Goal: Information Seeking & Learning: Learn about a topic

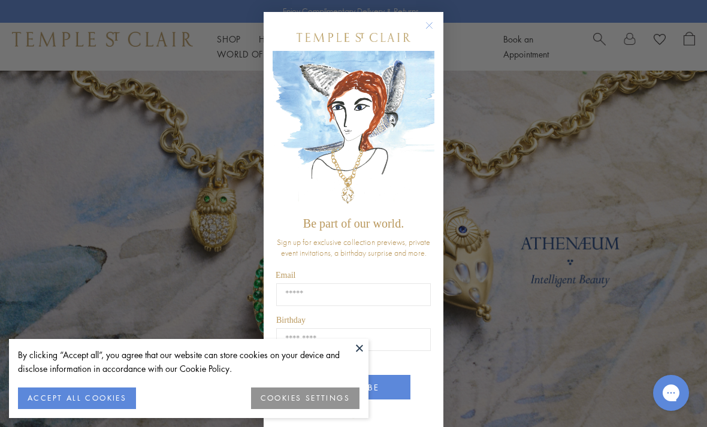
click at [430, 24] on circle "Close dialog" at bounding box center [430, 26] width 14 height 14
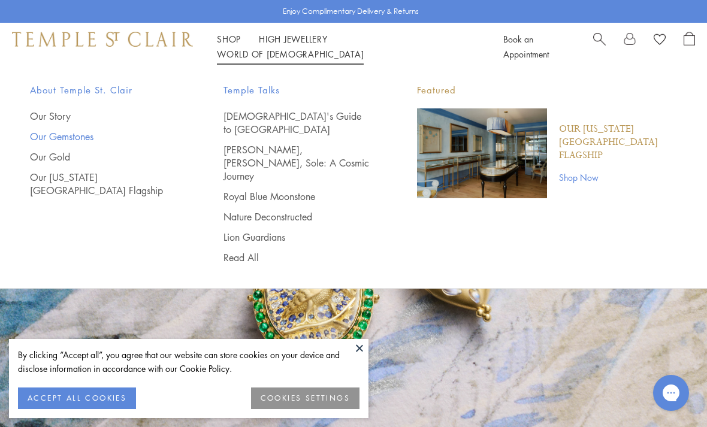
click at [74, 138] on link "Our Gemstones" at bounding box center [103, 136] width 146 height 13
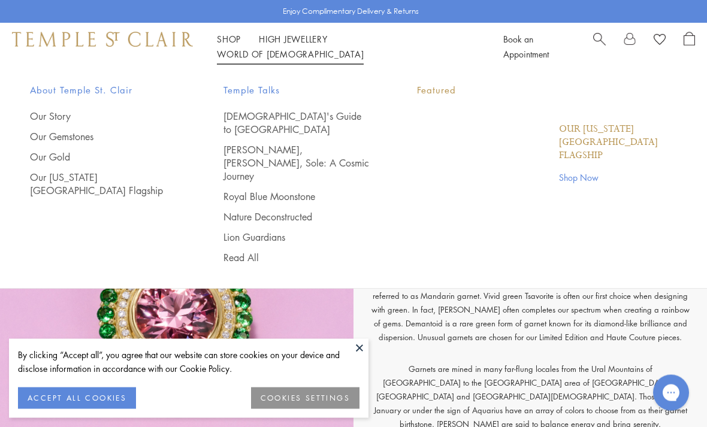
scroll to position [2692, 0]
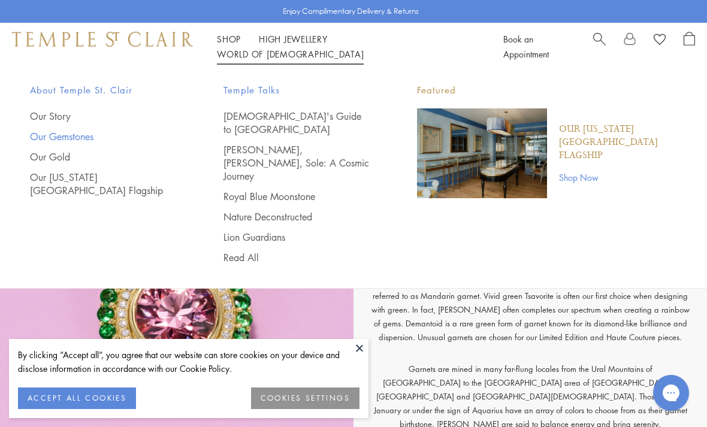
click at [61, 137] on link "Our Gemstones" at bounding box center [103, 136] width 146 height 13
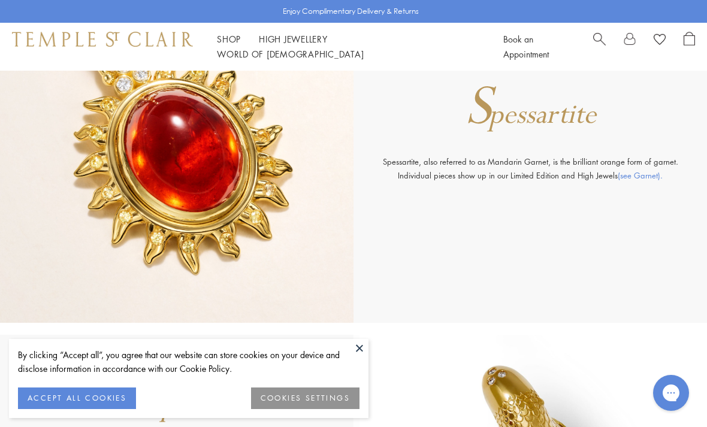
scroll to position [9000, 0]
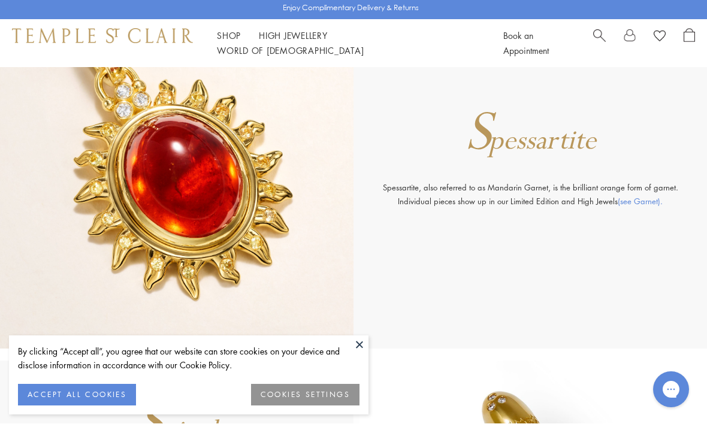
scroll to position [8962, 0]
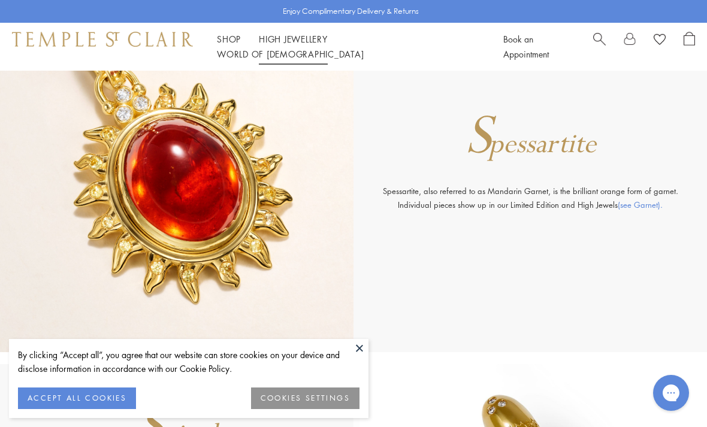
click at [276, 45] on link "High Jewellery High Jewellery" at bounding box center [293, 39] width 69 height 12
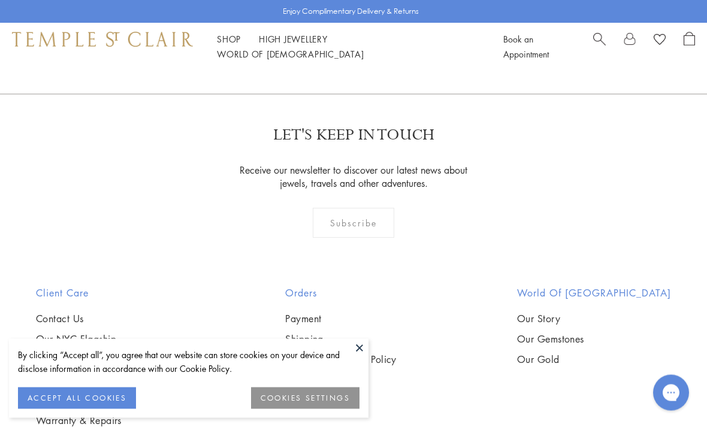
scroll to position [953, 0]
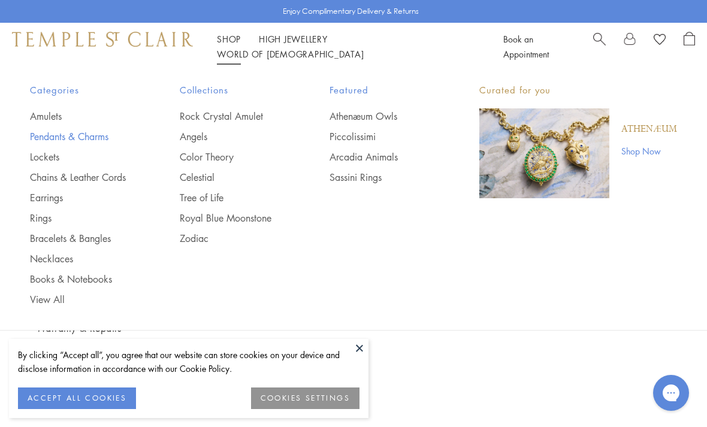
click at [47, 137] on link "Pendants & Charms" at bounding box center [81, 136] width 102 height 13
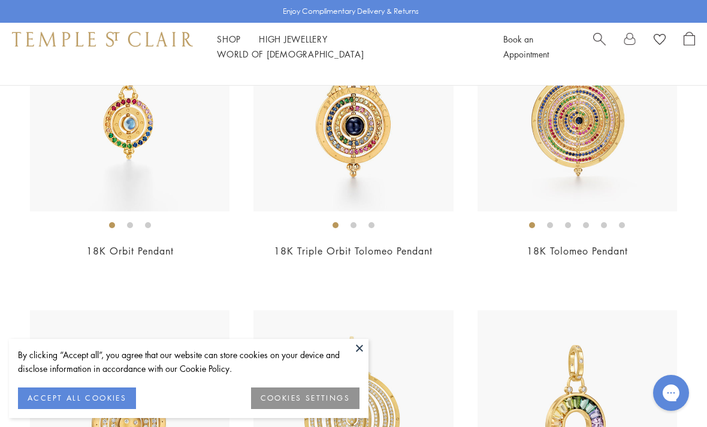
scroll to position [4692, 0]
